Goal: Task Accomplishment & Management: Manage account settings

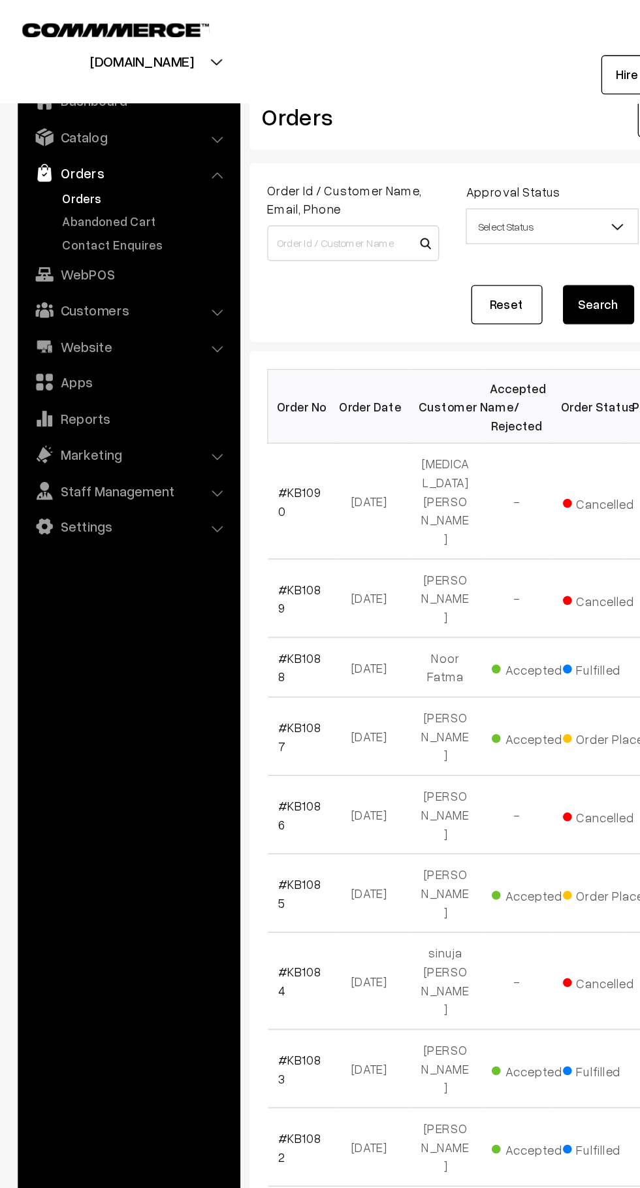
click at [124, 165] on link "Abandoned Cart" at bounding box center [106, 162] width 129 height 14
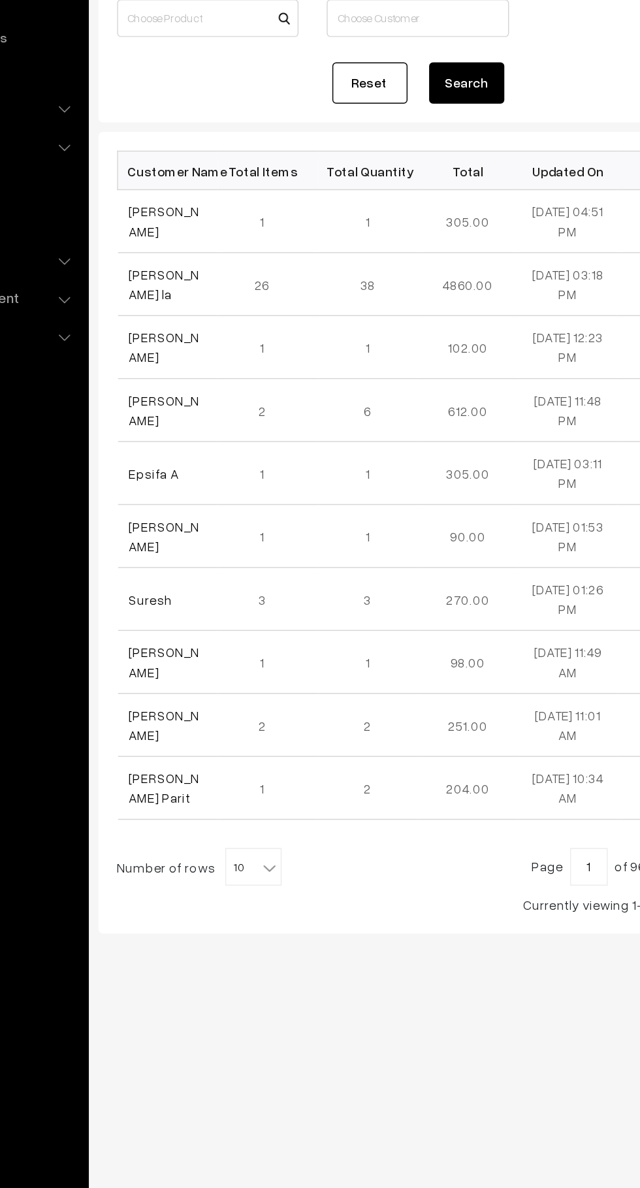
click at [247, 351] on link "[PERSON_NAME] la" at bounding box center [228, 350] width 49 height 25
